Goal: Information Seeking & Learning: Learn about a topic

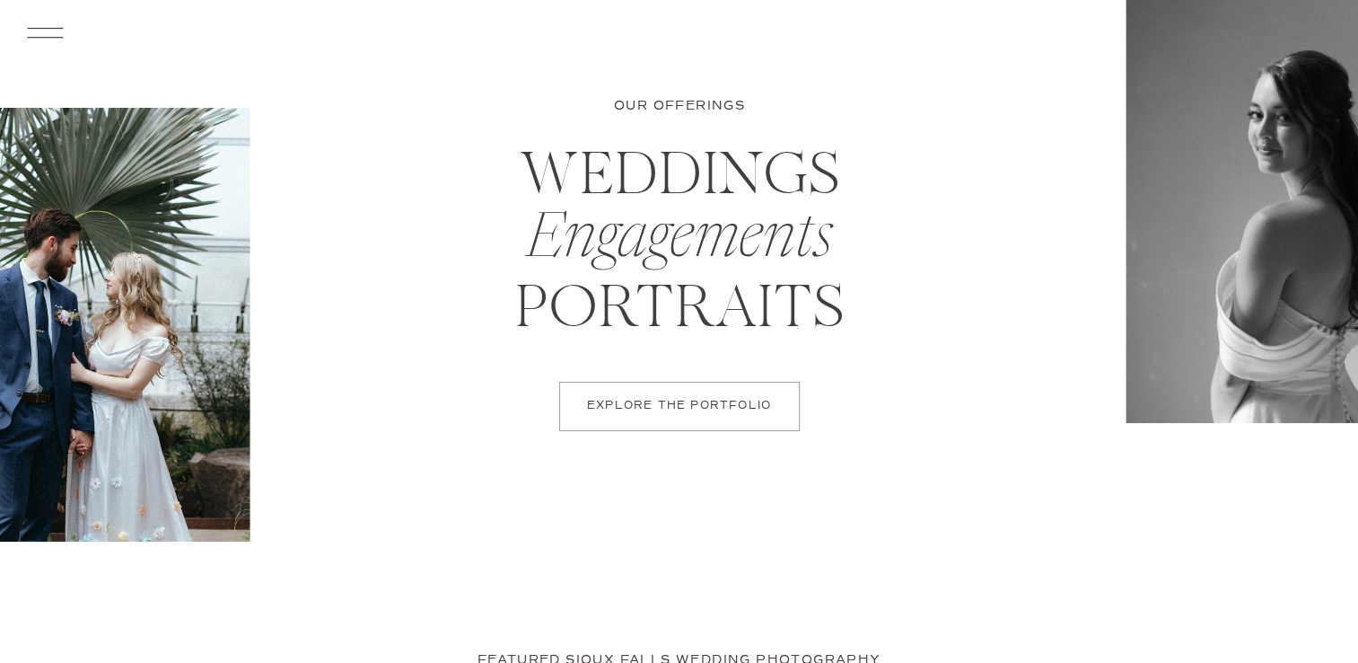
scroll to position [6590, 0]
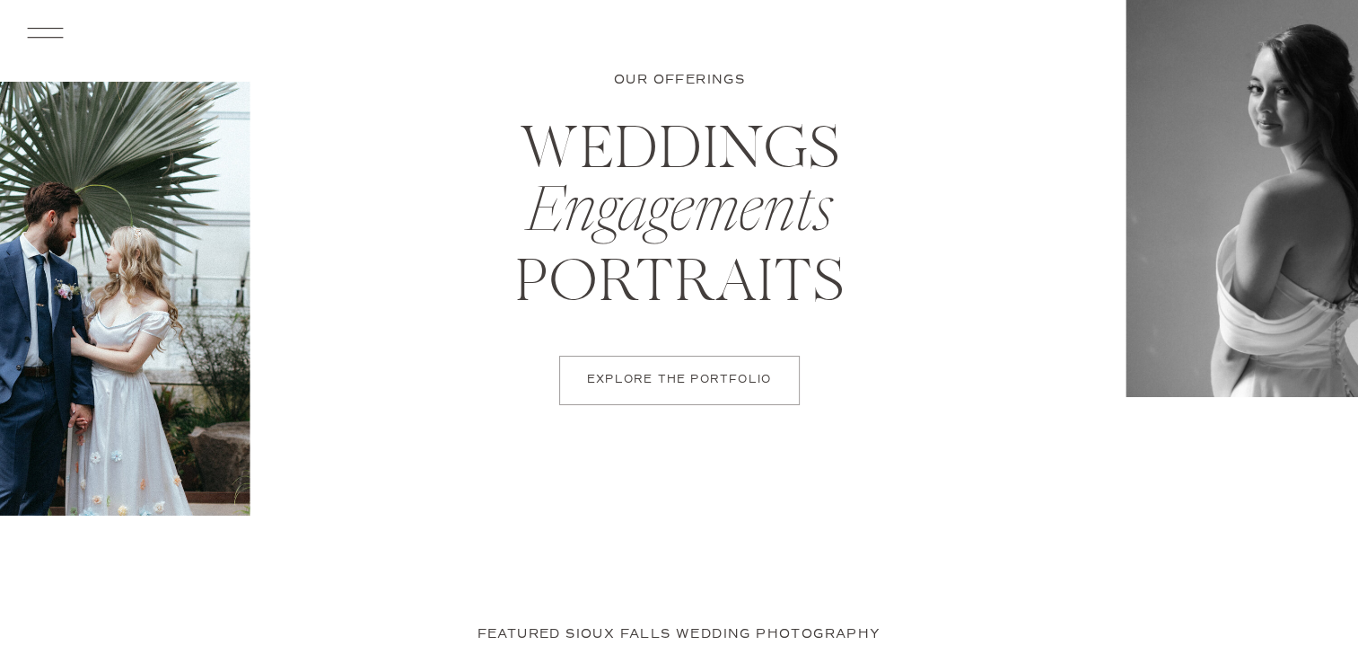
click at [704, 383] on p "EXPLORE THE PORTFOLIO" at bounding box center [679, 380] width 199 height 16
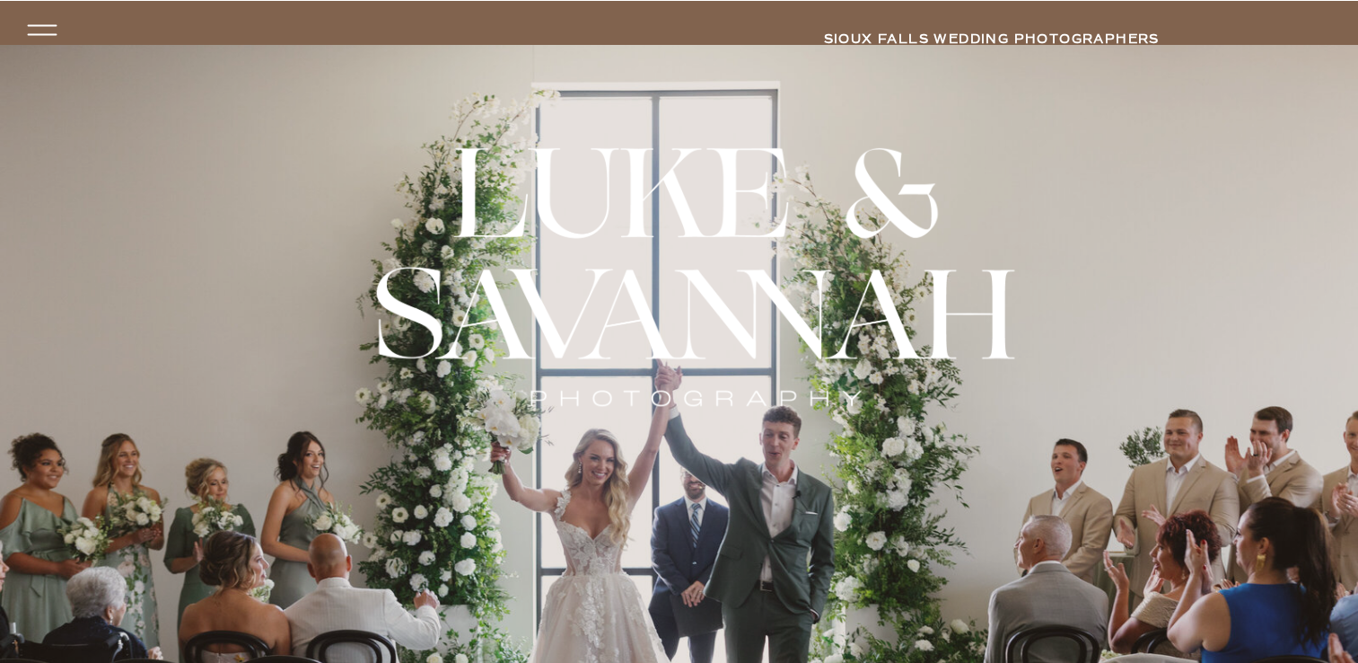
scroll to position [0, 0]
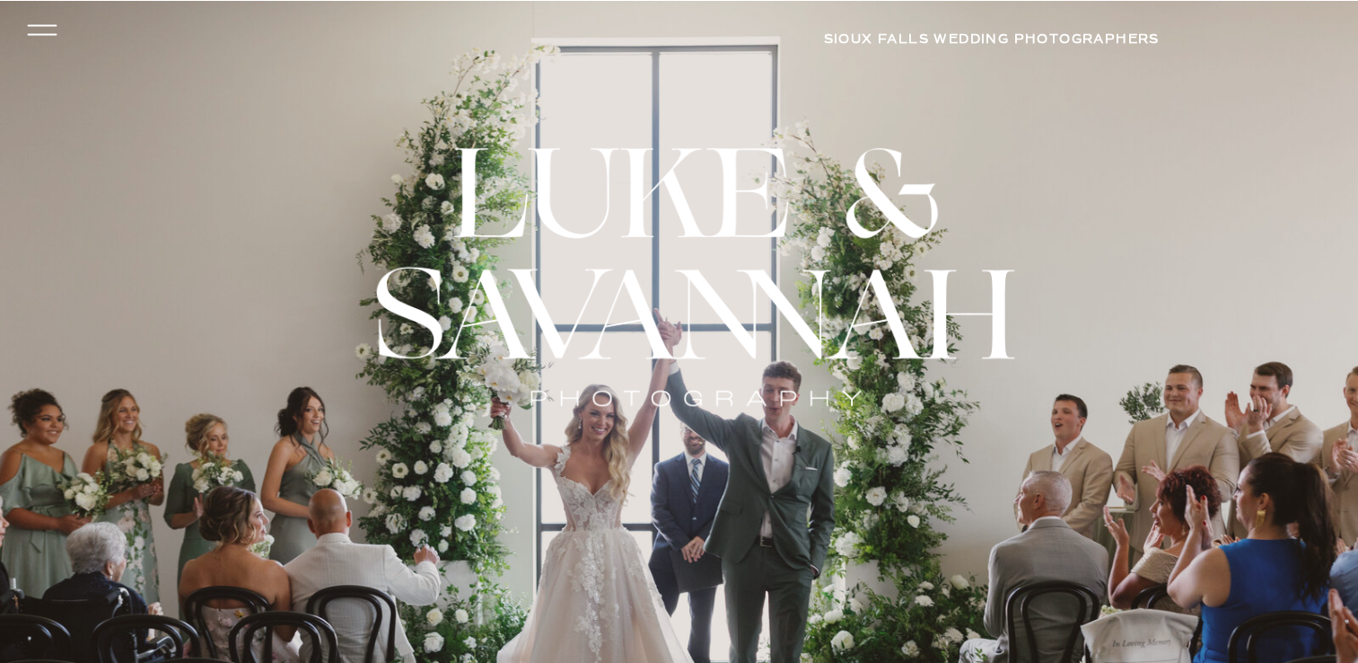
click at [29, 25] on icon at bounding box center [42, 25] width 30 height 2
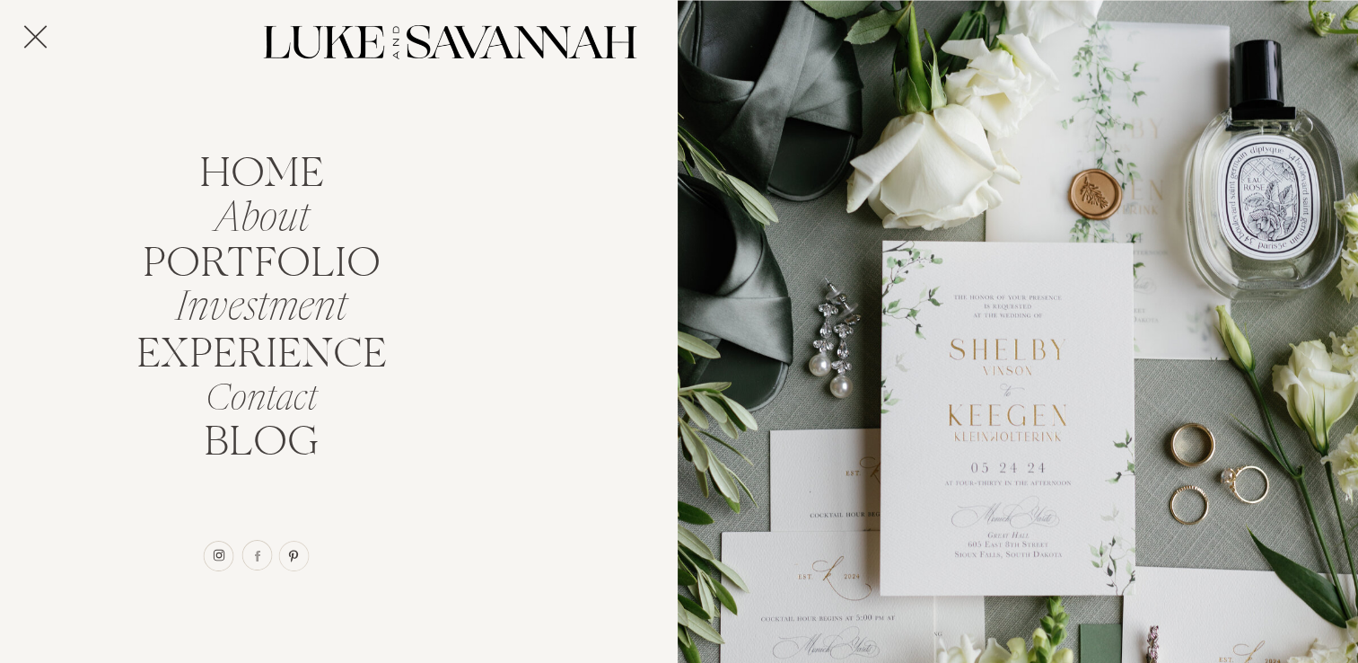
click at [35, 27] on icon at bounding box center [35, 36] width 40 height 49
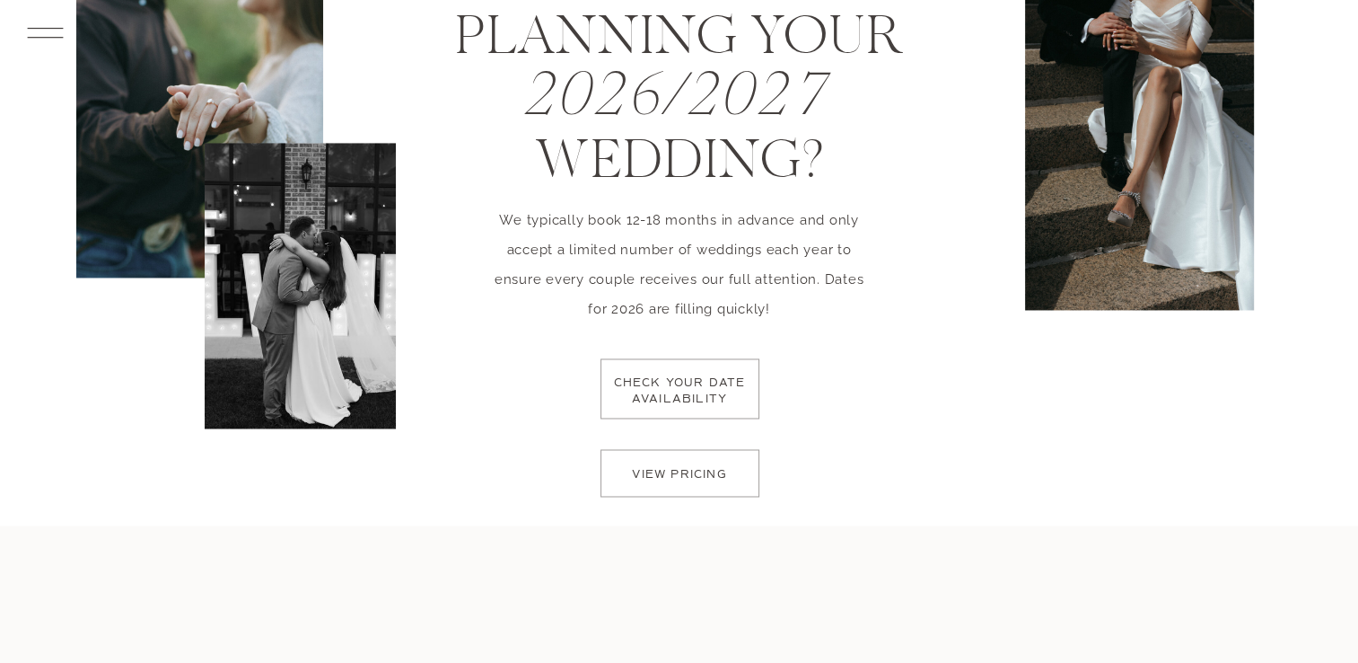
scroll to position [2795, 0]
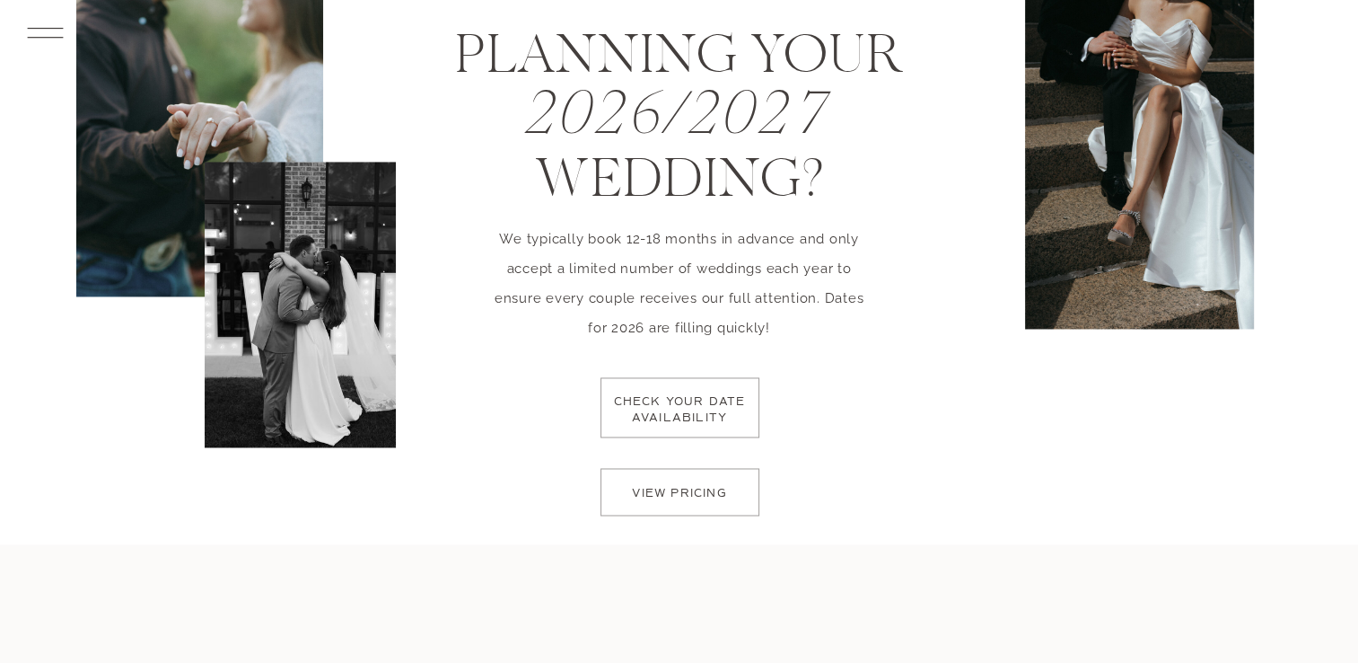
click at [671, 489] on p "view pricing" at bounding box center [680, 498] width 127 height 25
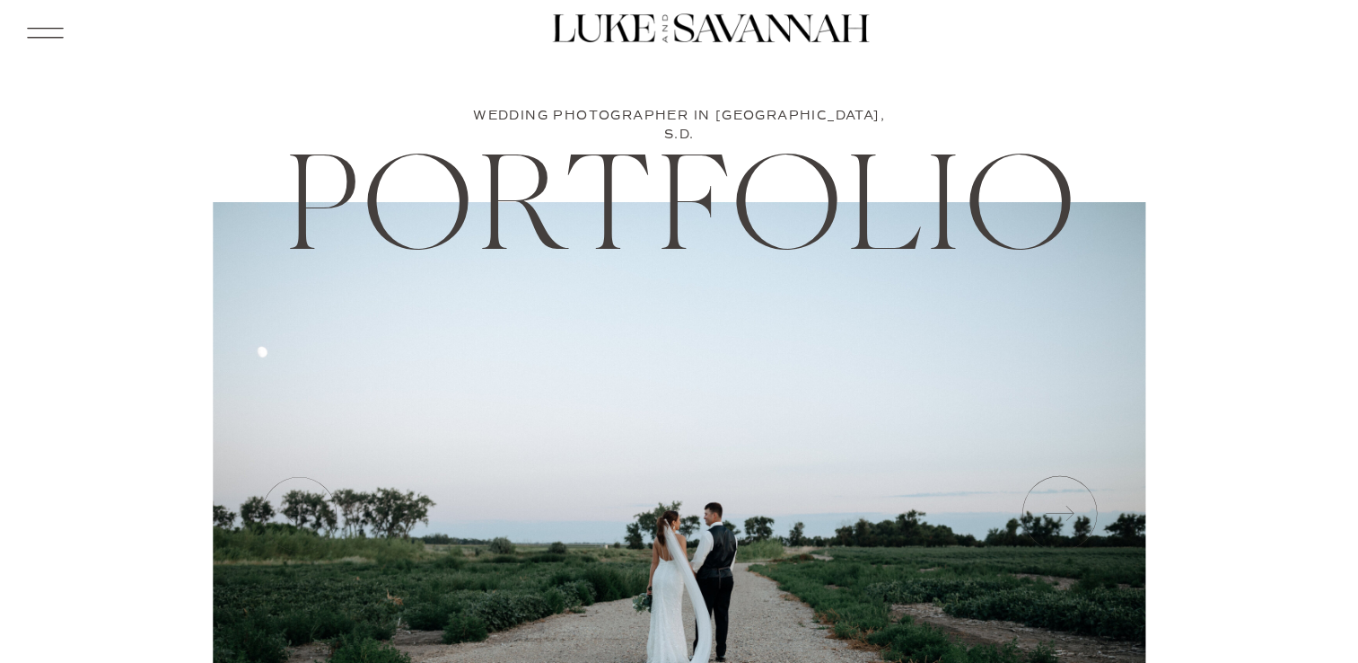
scroll to position [0, 0]
